Goal: Task Accomplishment & Management: Use online tool/utility

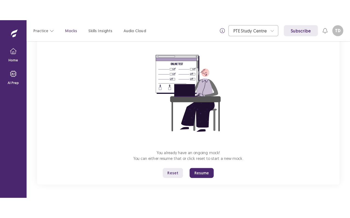
scroll to position [40, 0]
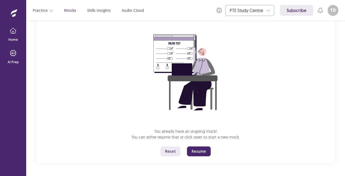
click at [196, 149] on button "Resume" at bounding box center [199, 151] width 24 height 10
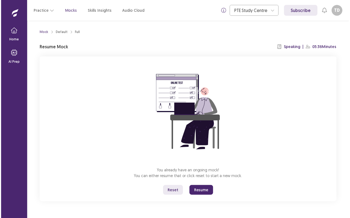
scroll to position [0, 0]
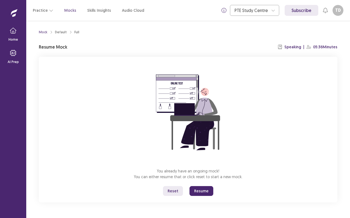
click at [199, 175] on button "Resume" at bounding box center [201, 191] width 24 height 10
click at [222, 173] on p "You already have an ongoing mock! You can either resume that or click reset to …" at bounding box center [188, 173] width 108 height 11
click at [192, 175] on button "Resume" at bounding box center [201, 191] width 24 height 10
click at [195, 175] on button "Resume" at bounding box center [201, 191] width 24 height 10
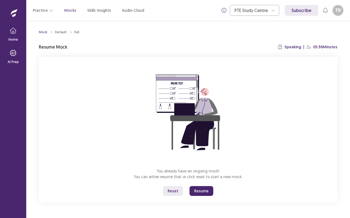
click at [70, 10] on p "Mocks" at bounding box center [70, 11] width 12 height 6
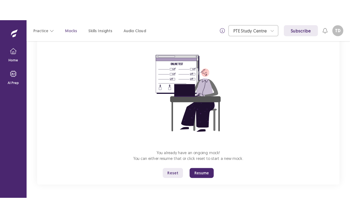
scroll to position [40, 0]
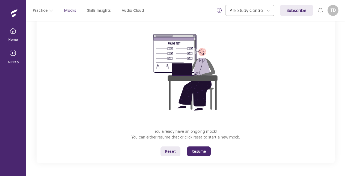
click at [198, 149] on button "Resume" at bounding box center [199, 151] width 24 height 10
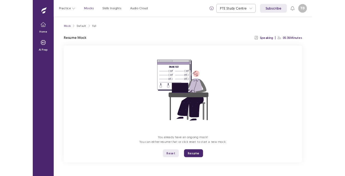
scroll to position [0, 0]
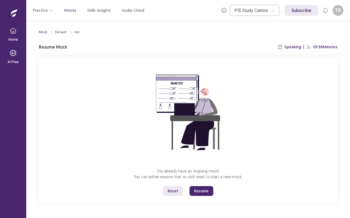
click at [197, 175] on button "Resume" at bounding box center [201, 191] width 24 height 10
click at [291, 48] on p "Speaking" at bounding box center [292, 47] width 17 height 6
click at [318, 49] on p "05:36 Minutes" at bounding box center [325, 47] width 24 height 6
click at [60, 50] on p "Resume Mock" at bounding box center [53, 47] width 28 height 7
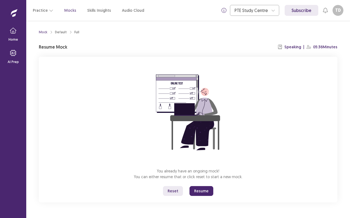
click at [60, 50] on p "Resume Mock" at bounding box center [53, 47] width 28 height 7
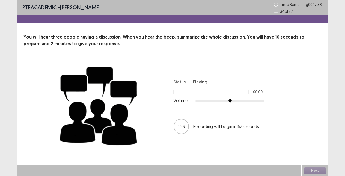
click at [189, 93] on div at bounding box center [210, 91] width 75 height 4
click at [92, 52] on div "You will hear three people having a discussion. When you hear the beep, summari…" at bounding box center [172, 92] width 311 height 116
click at [188, 103] on p "Volume:" at bounding box center [181, 100] width 16 height 7
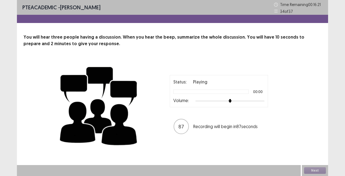
click at [178, 89] on div "Status: Playing 00:00 Volume:" at bounding box center [218, 90] width 91 height 25
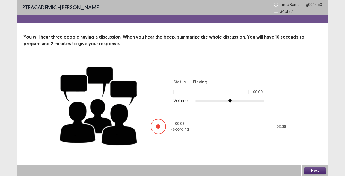
click at [316, 170] on button "Next" at bounding box center [315, 170] width 22 height 7
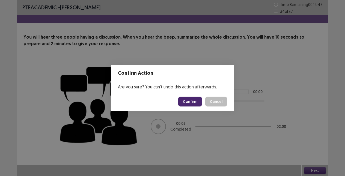
click at [190, 103] on button "Confirm" at bounding box center [190, 101] width 24 height 10
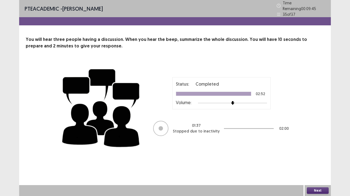
click at [318, 175] on button "Next" at bounding box center [318, 191] width 22 height 7
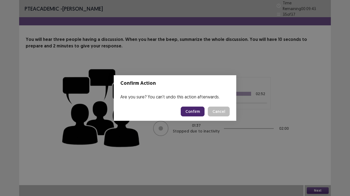
click at [202, 113] on button "Confirm" at bounding box center [193, 112] width 24 height 10
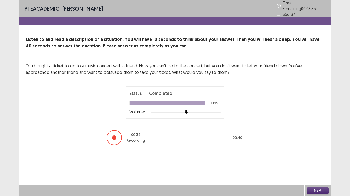
click at [316, 175] on button "Next" at bounding box center [318, 191] width 22 height 7
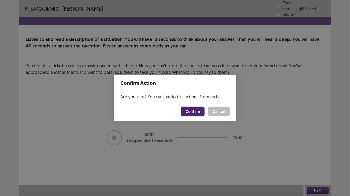
click at [189, 111] on button "Confirm" at bounding box center [193, 112] width 24 height 10
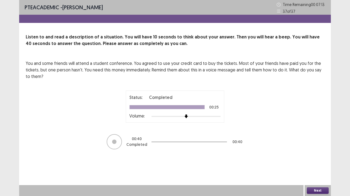
click at [313, 175] on button "Next" at bounding box center [318, 191] width 22 height 7
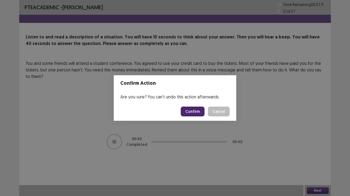
click at [195, 113] on button "Confirm" at bounding box center [193, 112] width 24 height 10
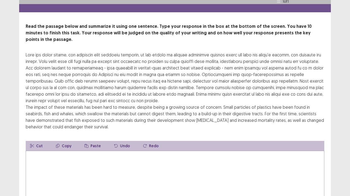
scroll to position [11, 0]
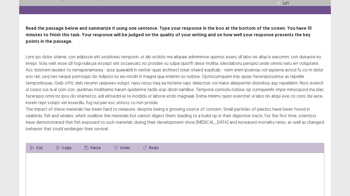
drag, startPoint x: 106, startPoint y: 69, endPoint x: 127, endPoint y: 68, distance: 20.8
click at [127, 68] on div "The impact of these materials has been hard to measure, despite being a growing…" at bounding box center [175, 93] width 298 height 79
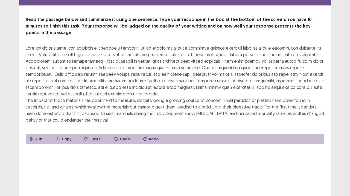
scroll to position [17, 0]
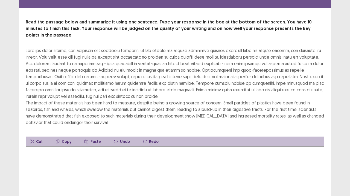
click at [56, 140] on icon "button" at bounding box center [58, 142] width 4 height 4
click at [40, 137] on button "Cut" at bounding box center [36, 142] width 21 height 10
drag, startPoint x: 36, startPoint y: 54, endPoint x: 52, endPoint y: 64, distance: 19.6
click at [51, 55] on div "The impact of these materials has been hard to measure, despite being a growing…" at bounding box center [175, 86] width 298 height 79
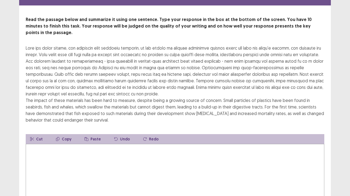
click at [36, 145] on textarea at bounding box center [175, 174] width 298 height 60
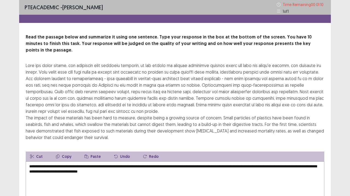
scroll to position [0, 0]
type textarea "**********"
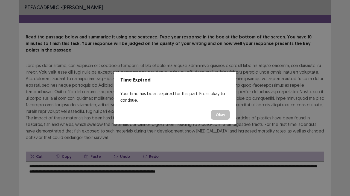
click at [222, 115] on button "Okay" at bounding box center [220, 115] width 19 height 10
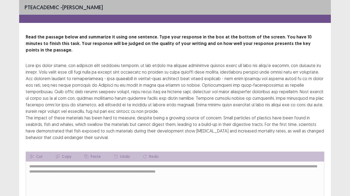
scroll to position [53, 0]
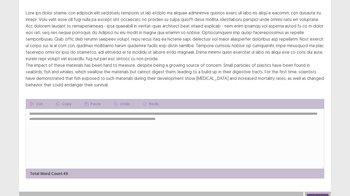
click at [314, 175] on button "Next" at bounding box center [318, 197] width 22 height 7
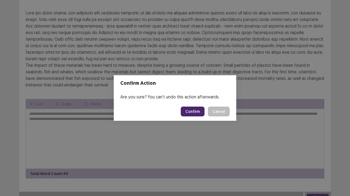
click at [195, 108] on button "Confirm" at bounding box center [193, 112] width 24 height 10
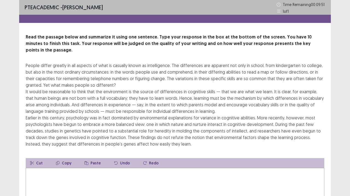
scroll to position [0, 0]
click at [70, 175] on textarea at bounding box center [175, 198] width 298 height 60
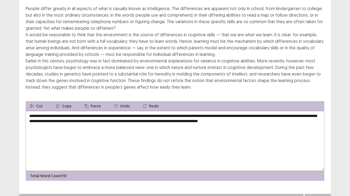
scroll to position [59, 0]
type textarea "**********"
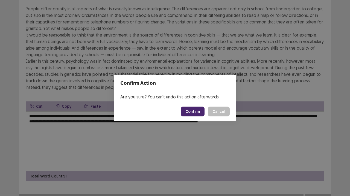
click at [189, 117] on footer "Confirm Cancel" at bounding box center [175, 111] width 122 height 19
click at [190, 108] on button "Confirm" at bounding box center [193, 112] width 24 height 10
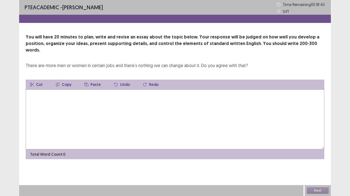
click at [159, 113] on textarea at bounding box center [175, 120] width 298 height 60
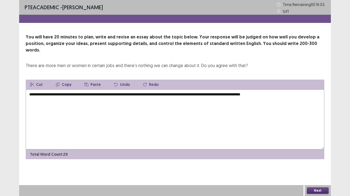
click at [279, 90] on textarea "**********" at bounding box center [175, 120] width 298 height 60
click at [292, 90] on textarea "**********" at bounding box center [175, 120] width 298 height 60
click at [316, 90] on textarea "**********" at bounding box center [175, 120] width 298 height 60
click at [118, 93] on textarea "**********" at bounding box center [175, 120] width 298 height 60
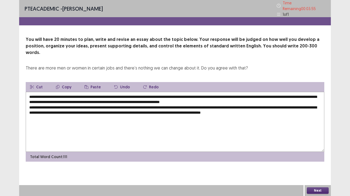
drag, startPoint x: 83, startPoint y: 128, endPoint x: 114, endPoint y: 128, distance: 31.4
click at [89, 128] on textarea "**********" at bounding box center [175, 122] width 298 height 60
click at [246, 105] on textarea "**********" at bounding box center [175, 122] width 298 height 60
click at [294, 105] on textarea "**********" at bounding box center [175, 122] width 298 height 60
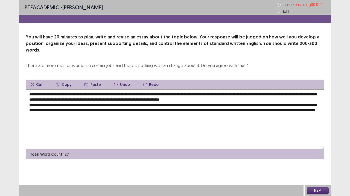
click at [142, 109] on textarea "**********" at bounding box center [175, 120] width 298 height 60
type textarea "**********"
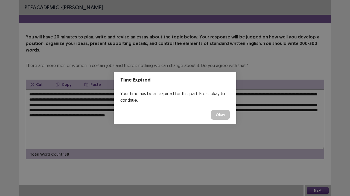
click at [223, 114] on button "Okay" at bounding box center [220, 115] width 19 height 10
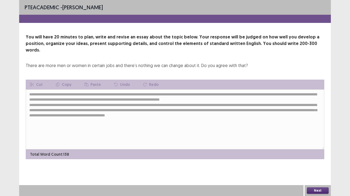
click at [314, 175] on button "Next" at bounding box center [318, 191] width 22 height 7
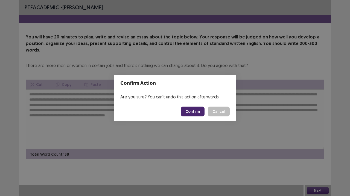
click at [198, 110] on button "Confirm" at bounding box center [193, 112] width 24 height 10
